Goal: Task Accomplishment & Management: Manage account settings

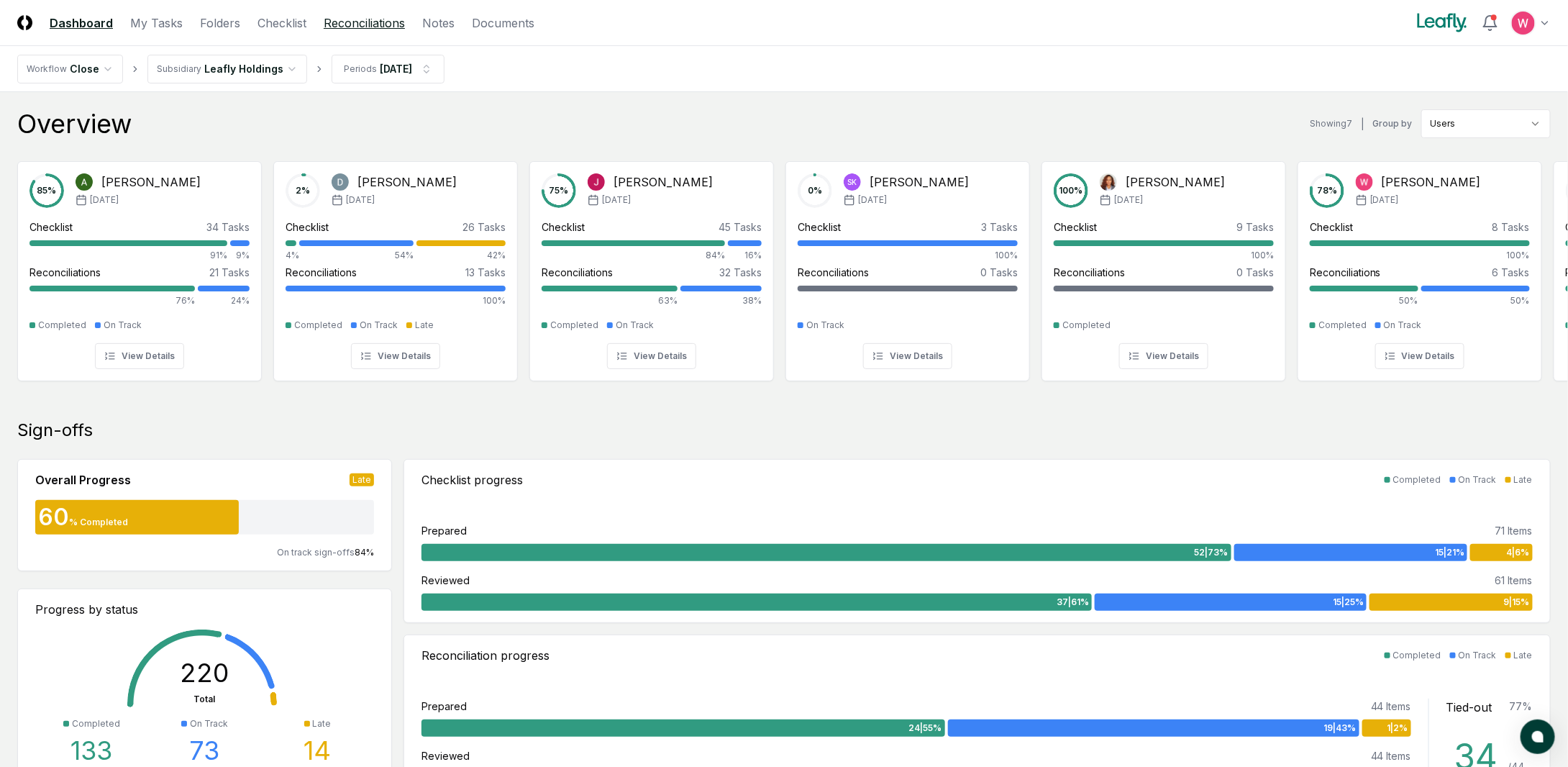
click at [370, 23] on link "Reconciliations" at bounding box center [364, 22] width 81 height 17
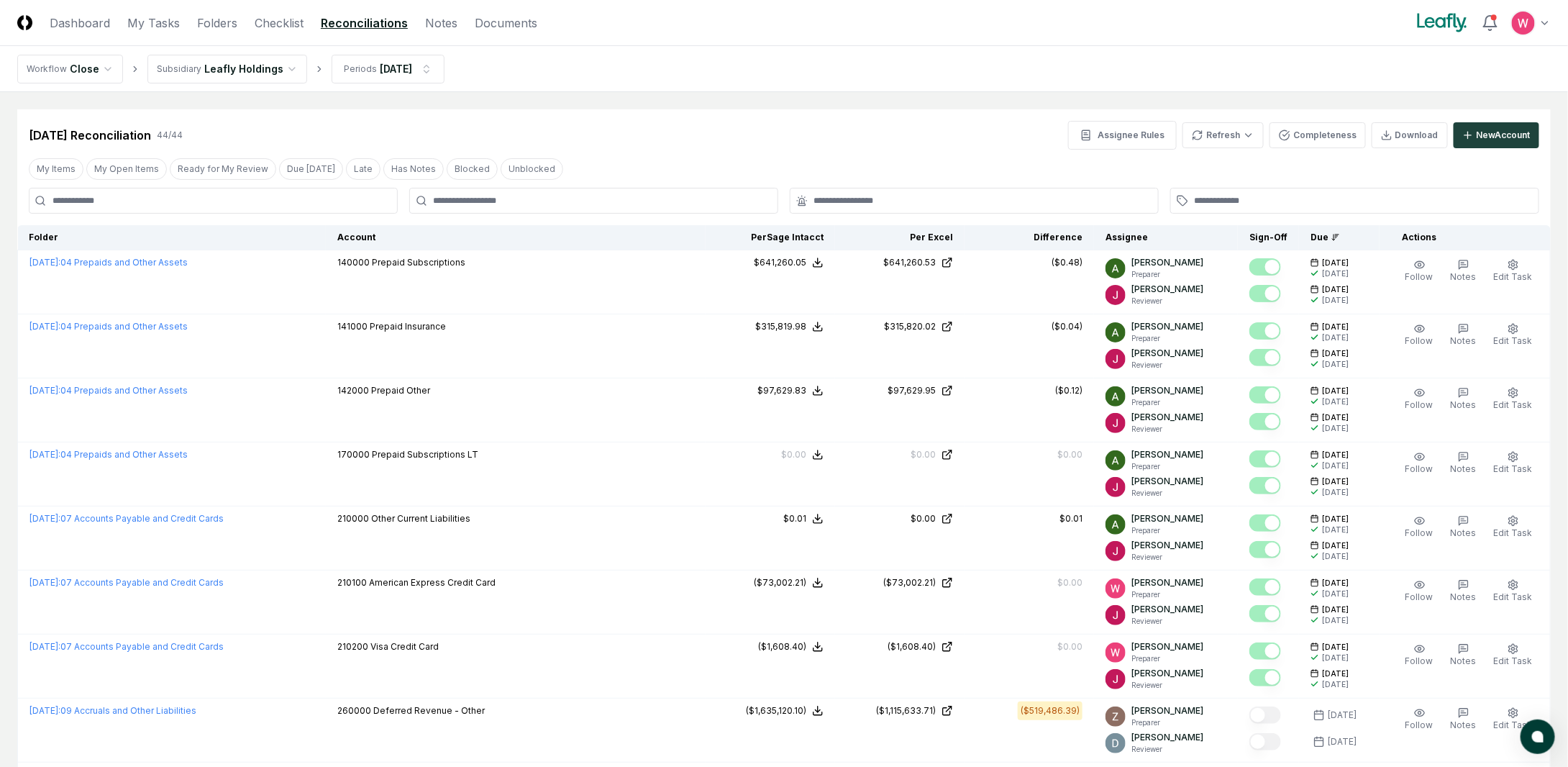
click at [136, 159] on button "My Open Items" at bounding box center [126, 169] width 81 height 22
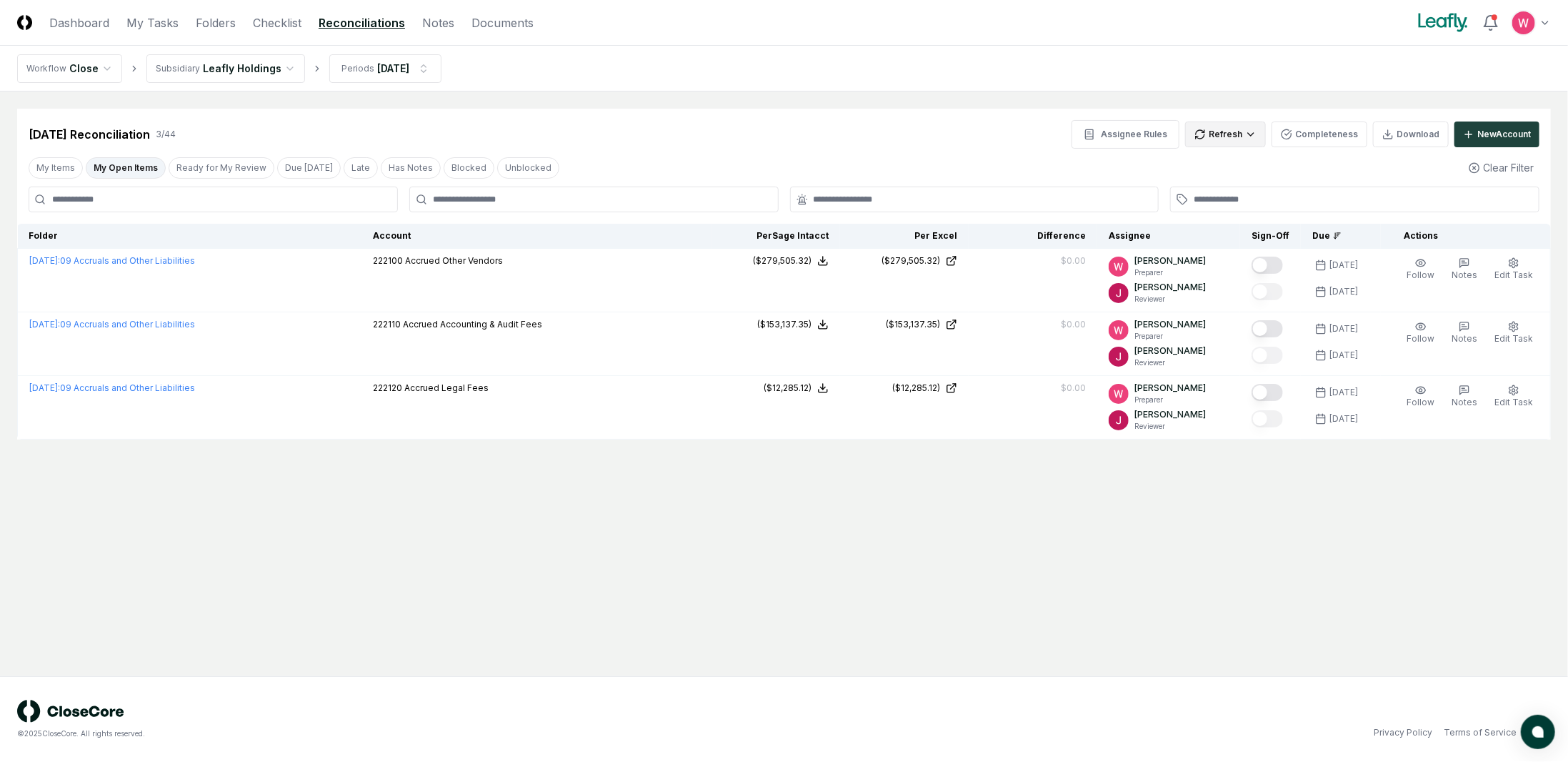
click at [1246, 146] on html "CloseCore Dashboard My Tasks Folders Checklist Reconciliations Notes Documents …" at bounding box center [784, 381] width 1568 height 762
click at [1203, 202] on div "All" at bounding box center [1230, 207] width 84 height 22
click at [1210, 560] on main "Cancel Reassign [DATE] Reconciliation 3 / 44 Assignee Rules Refresh Completenes…" at bounding box center [784, 383] width 1568 height 584
click at [1250, 141] on html "CloseCore Dashboard My Tasks Folders Checklist Reconciliations Notes Documents …" at bounding box center [784, 381] width 1568 height 762
click at [1212, 205] on div "All" at bounding box center [1230, 207] width 84 height 22
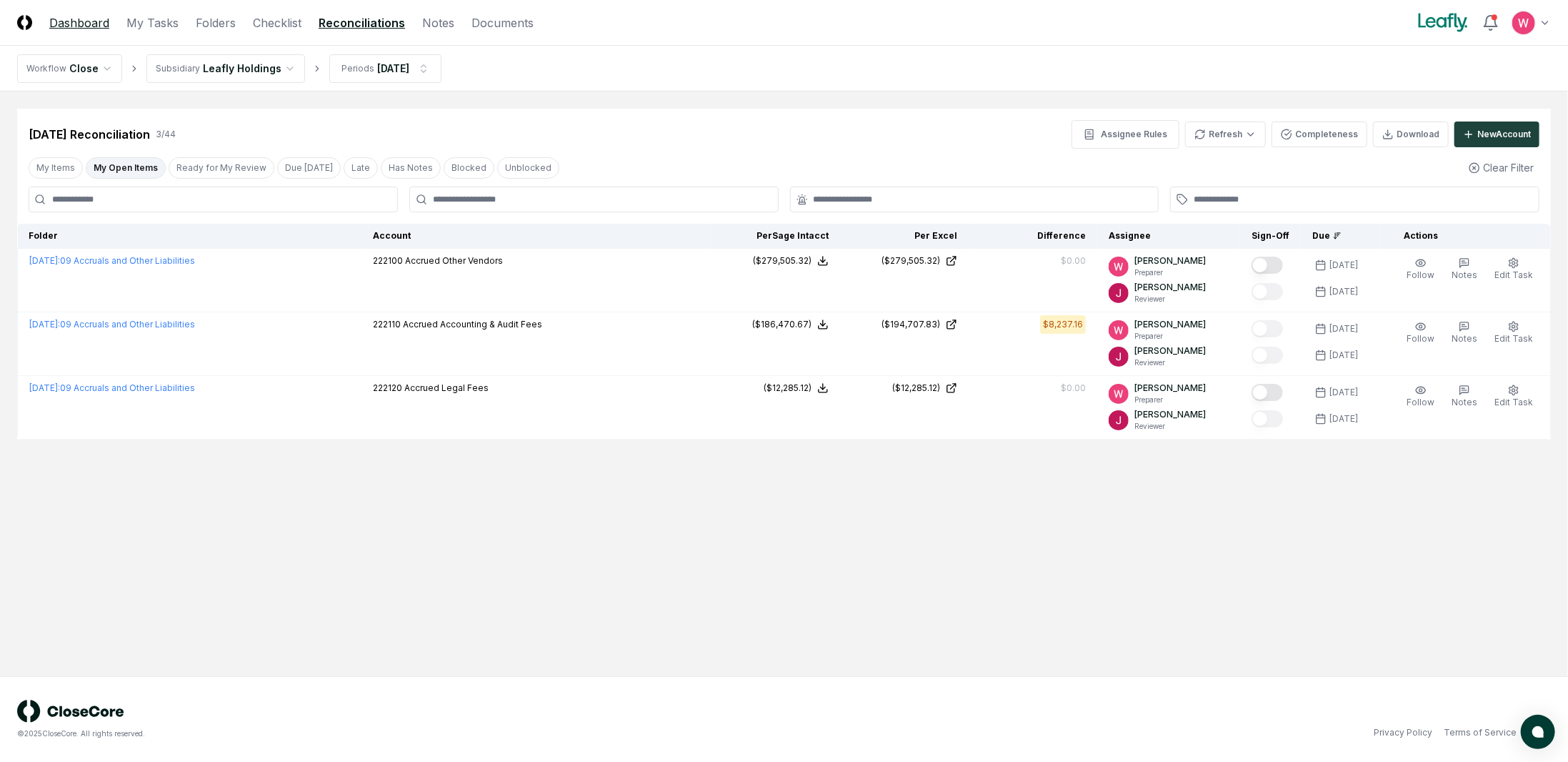
click at [68, 25] on link "Dashboard" at bounding box center [79, 22] width 60 height 17
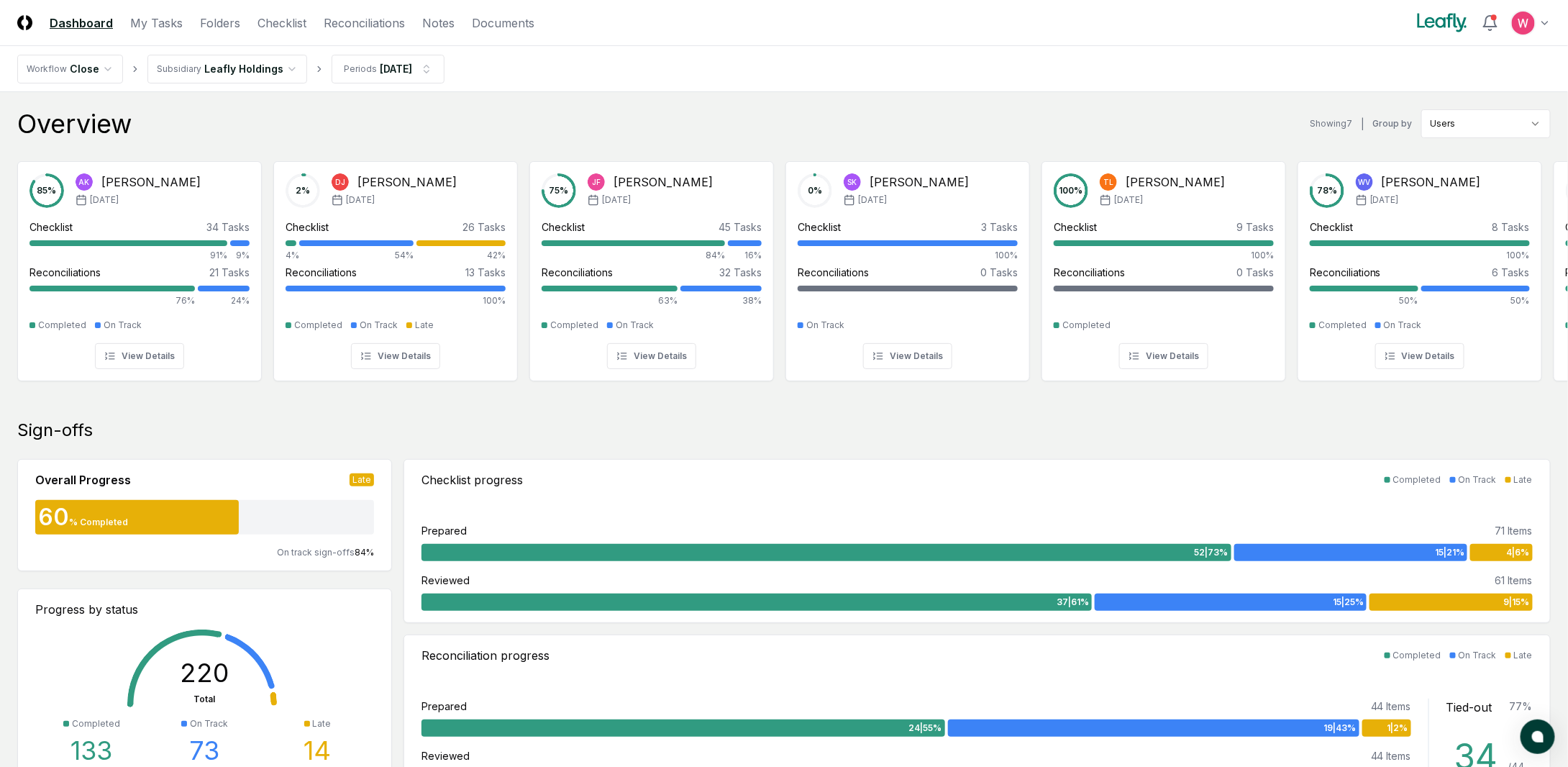
click at [261, 87] on nav "Workflow Close Subsidiary Leafly Holdings Periods [DATE]" at bounding box center [784, 69] width 1568 height 46
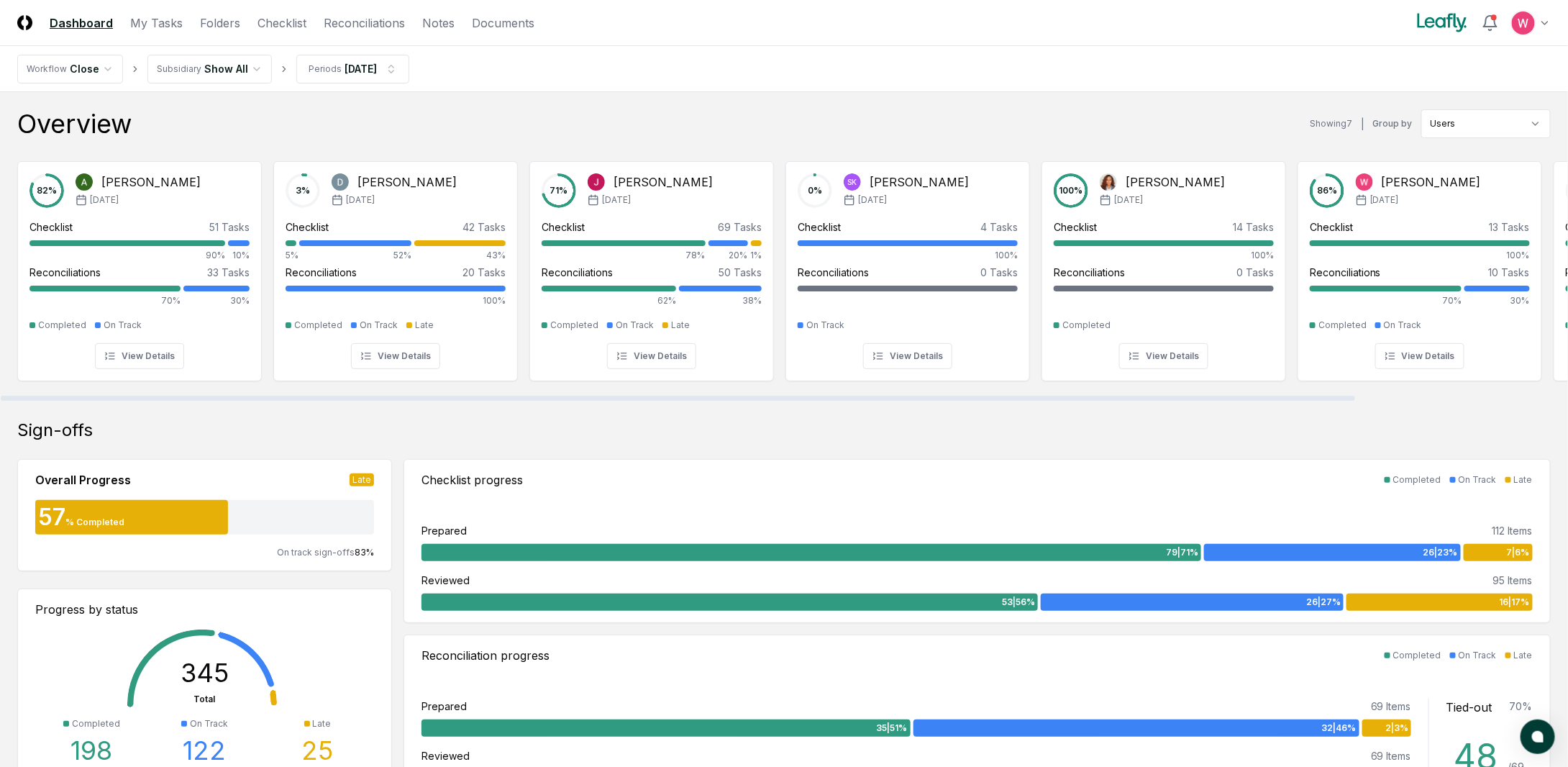
drag, startPoint x: 386, startPoint y: 397, endPoint x: 377, endPoint y: 369, distance: 29.4
click at [377, 395] on div at bounding box center [678, 397] width 1354 height 5
